Goal: Find specific page/section: Find specific page/section

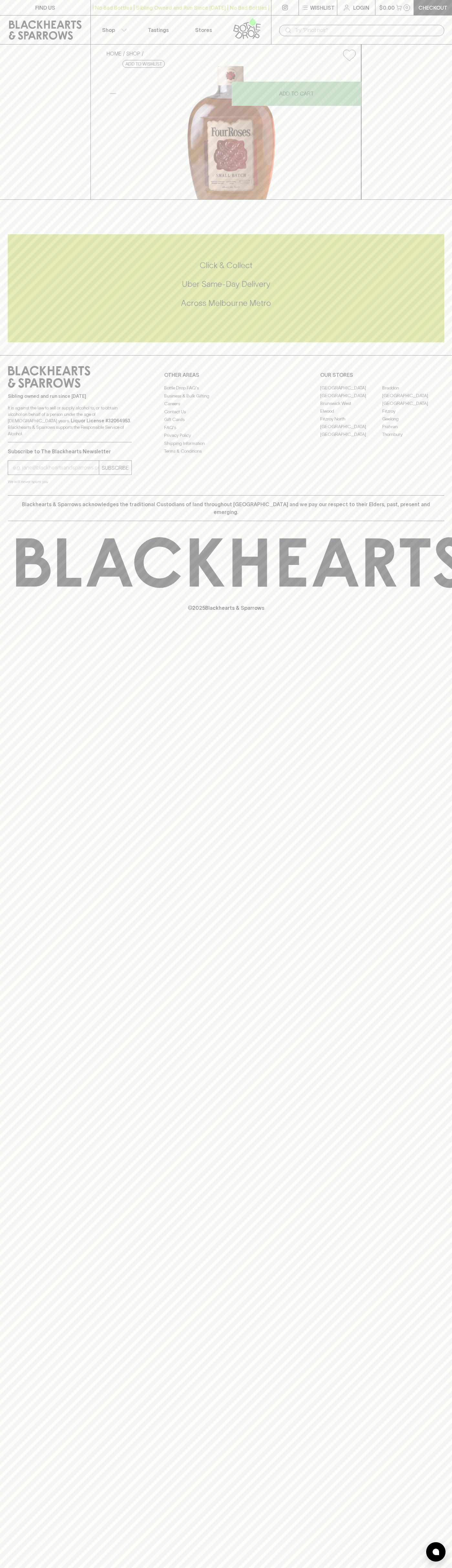
click at [378, 28] on input "text" at bounding box center [366, 30] width 144 height 10
click at [426, 1059] on div "FIND US | No Bad Bottles | Sibling Owned and Run Since 2006 | No Bad Bottles | …" at bounding box center [226, 784] width 452 height 1568
click at [181, 1567] on html "FIND US | No Bad Bottles | Sibling Owned and Run Since 2006 | No Bad Bottles | …" at bounding box center [226, 784] width 452 height 1568
click at [19, 822] on div "FIND US | No Bad Bottles | Sibling Owned and Run Since 2006 | No Bad Bottles | …" at bounding box center [226, 784] width 452 height 1568
